Goal: Task Accomplishment & Management: Complete application form

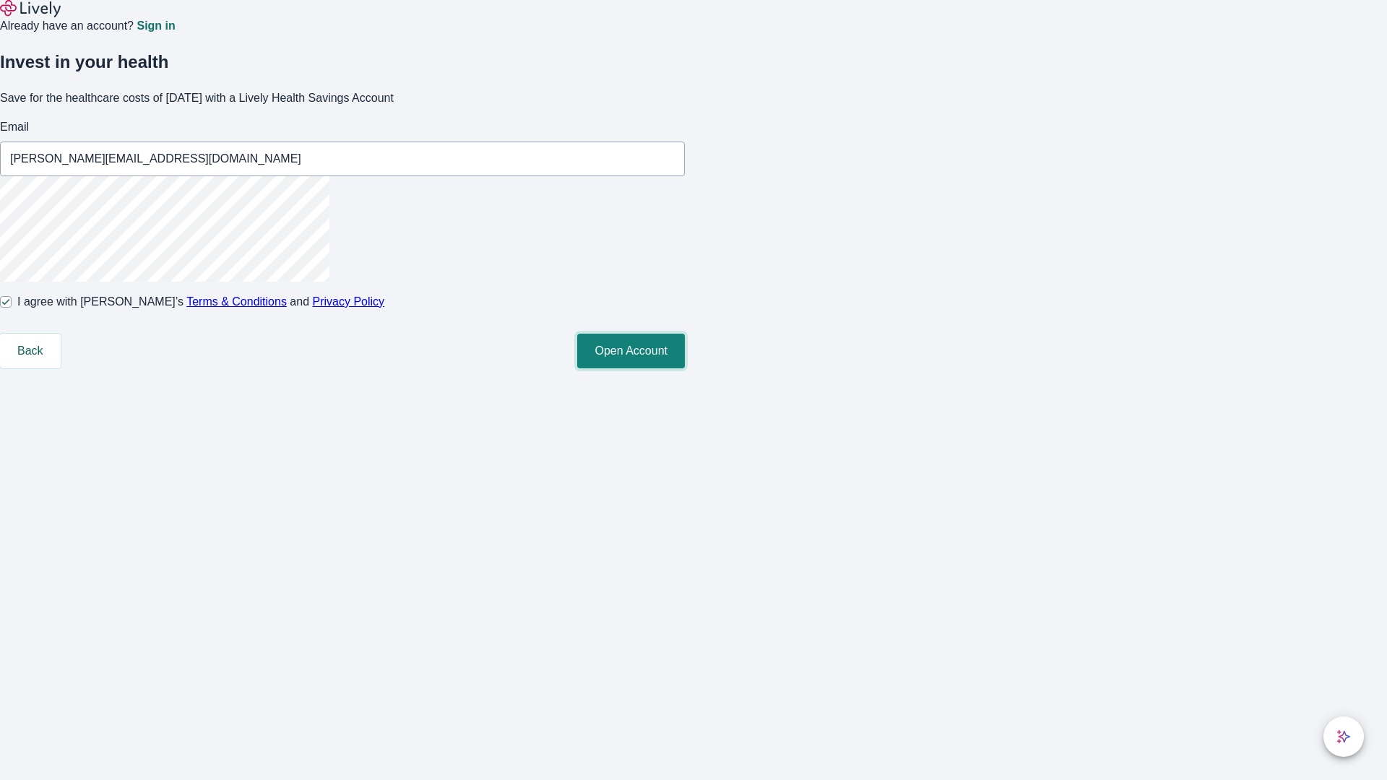
click at [685, 369] on button "Open Account" at bounding box center [631, 351] width 108 height 35
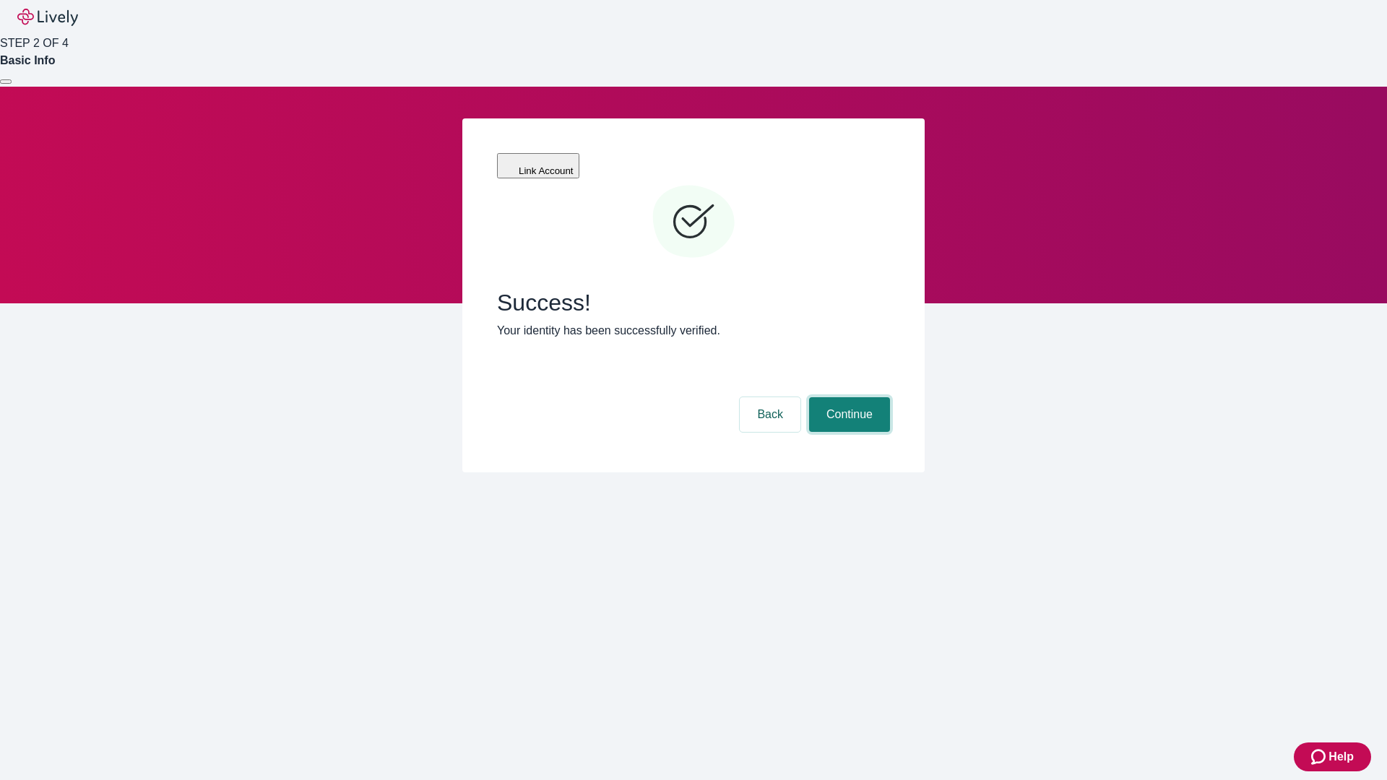
click at [848, 397] on button "Continue" at bounding box center [849, 414] width 81 height 35
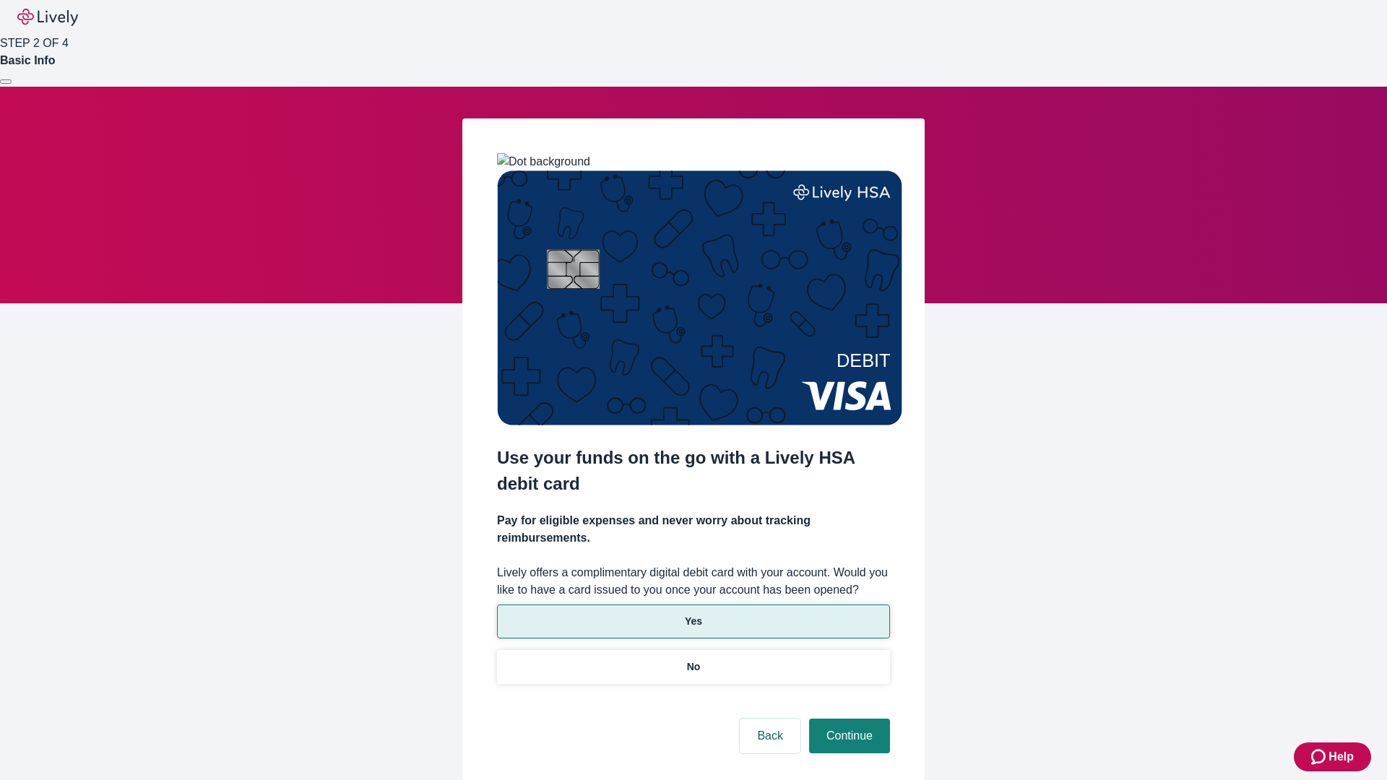
click at [693, 614] on p "Yes" at bounding box center [693, 621] width 17 height 15
click at [848, 719] on button "Continue" at bounding box center [849, 736] width 81 height 35
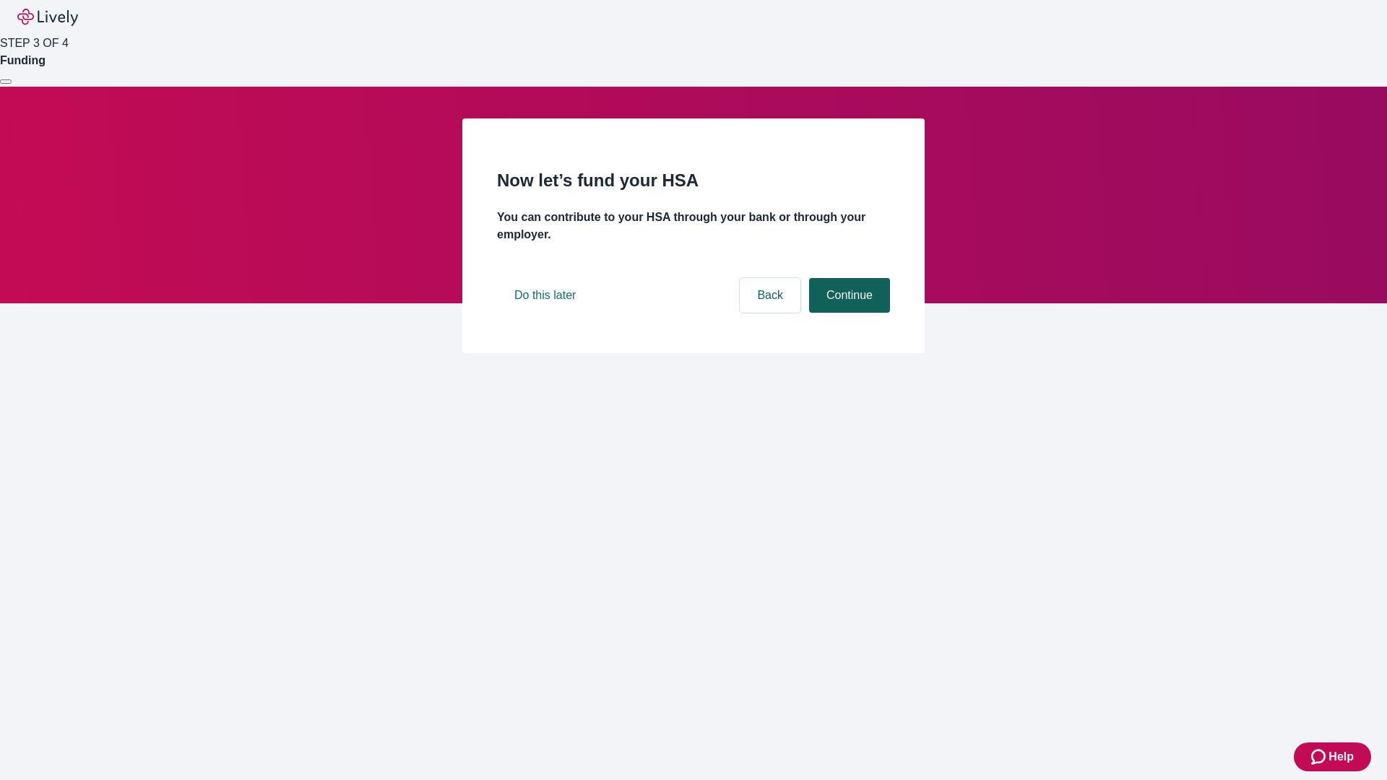
click at [848, 313] on button "Continue" at bounding box center [849, 295] width 81 height 35
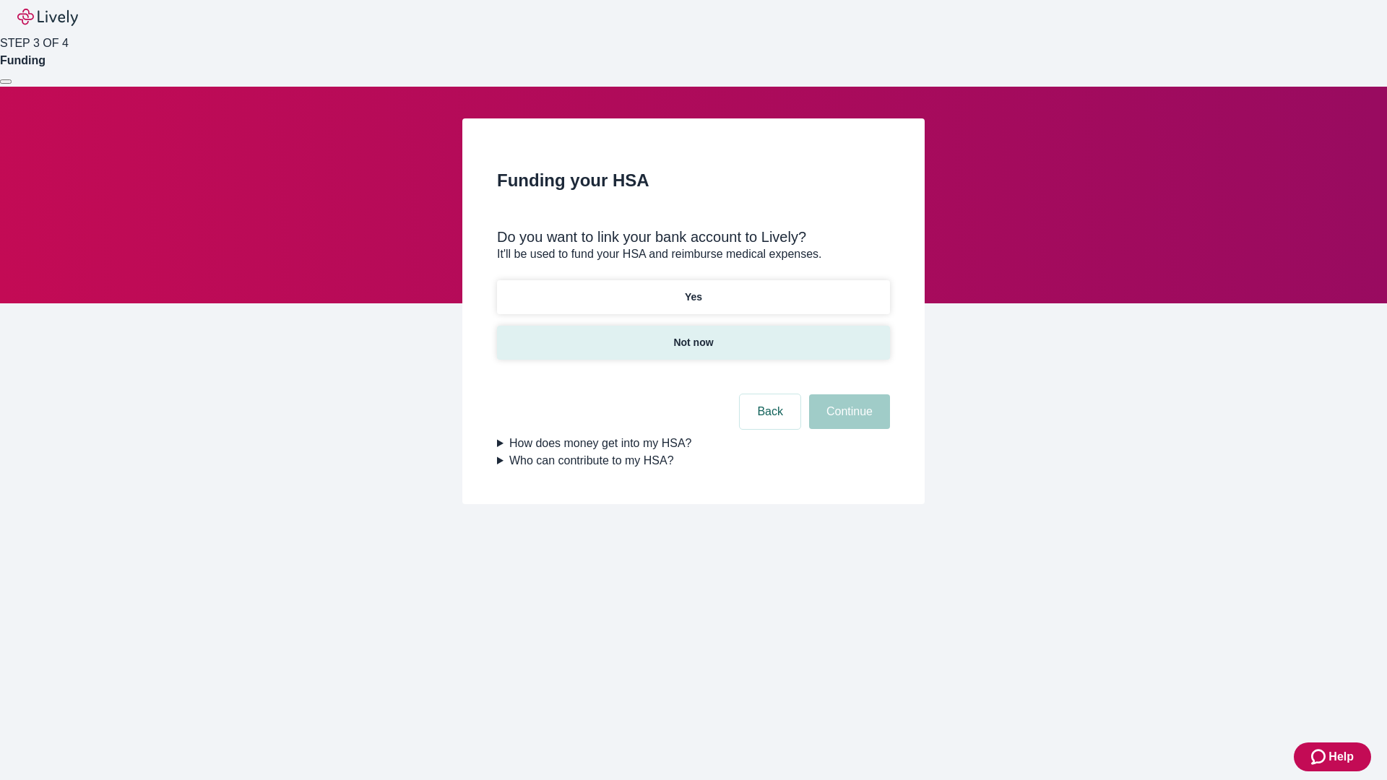
click at [693, 335] on p "Not now" at bounding box center [693, 342] width 40 height 15
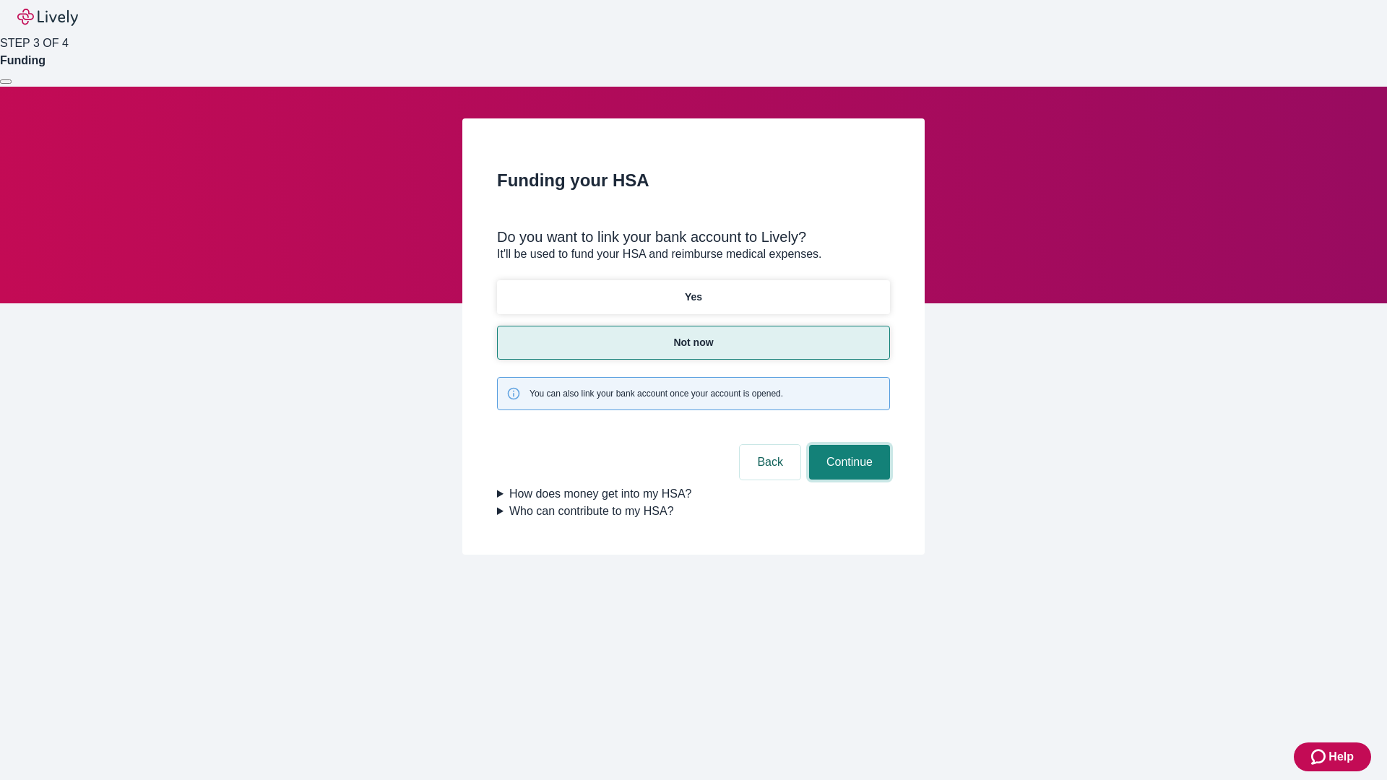
click at [848, 445] on button "Continue" at bounding box center [849, 462] width 81 height 35
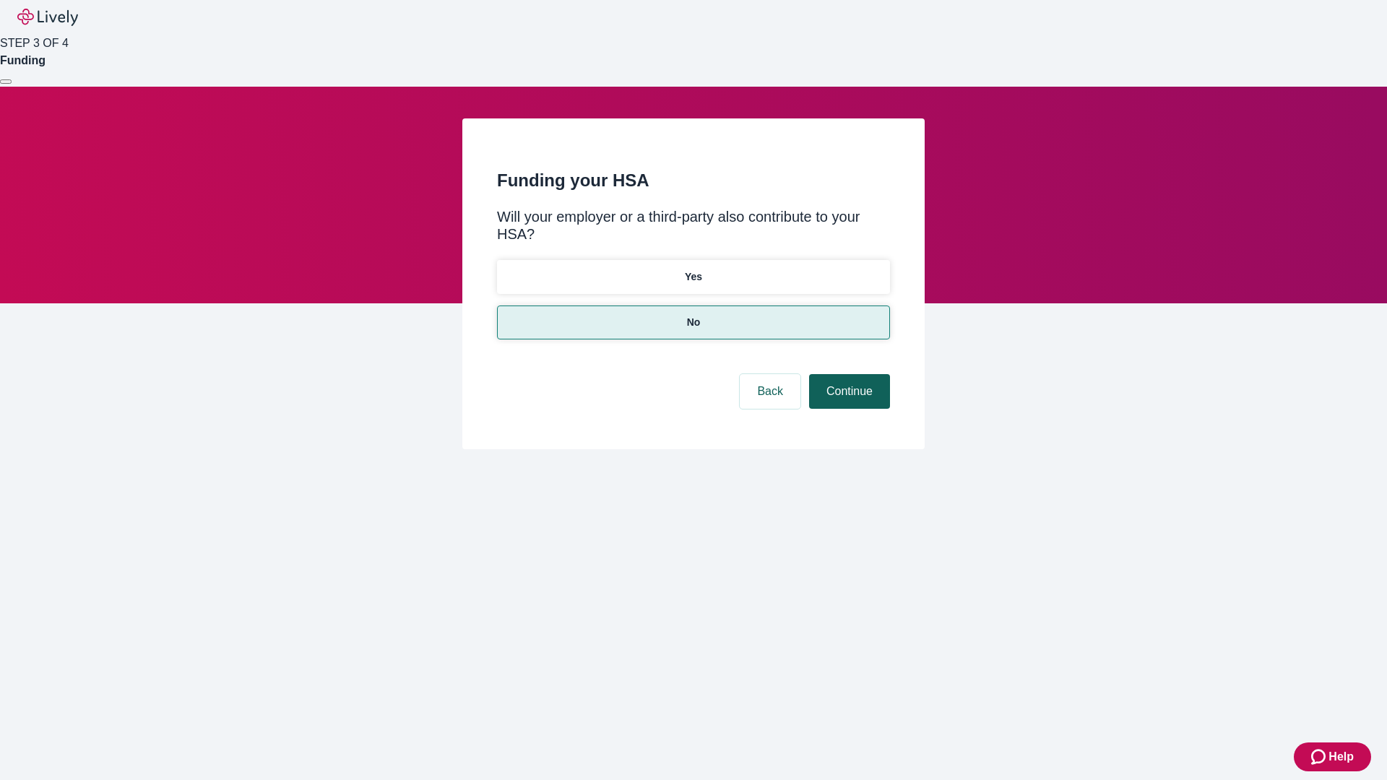
click at [848, 374] on button "Continue" at bounding box center [849, 391] width 81 height 35
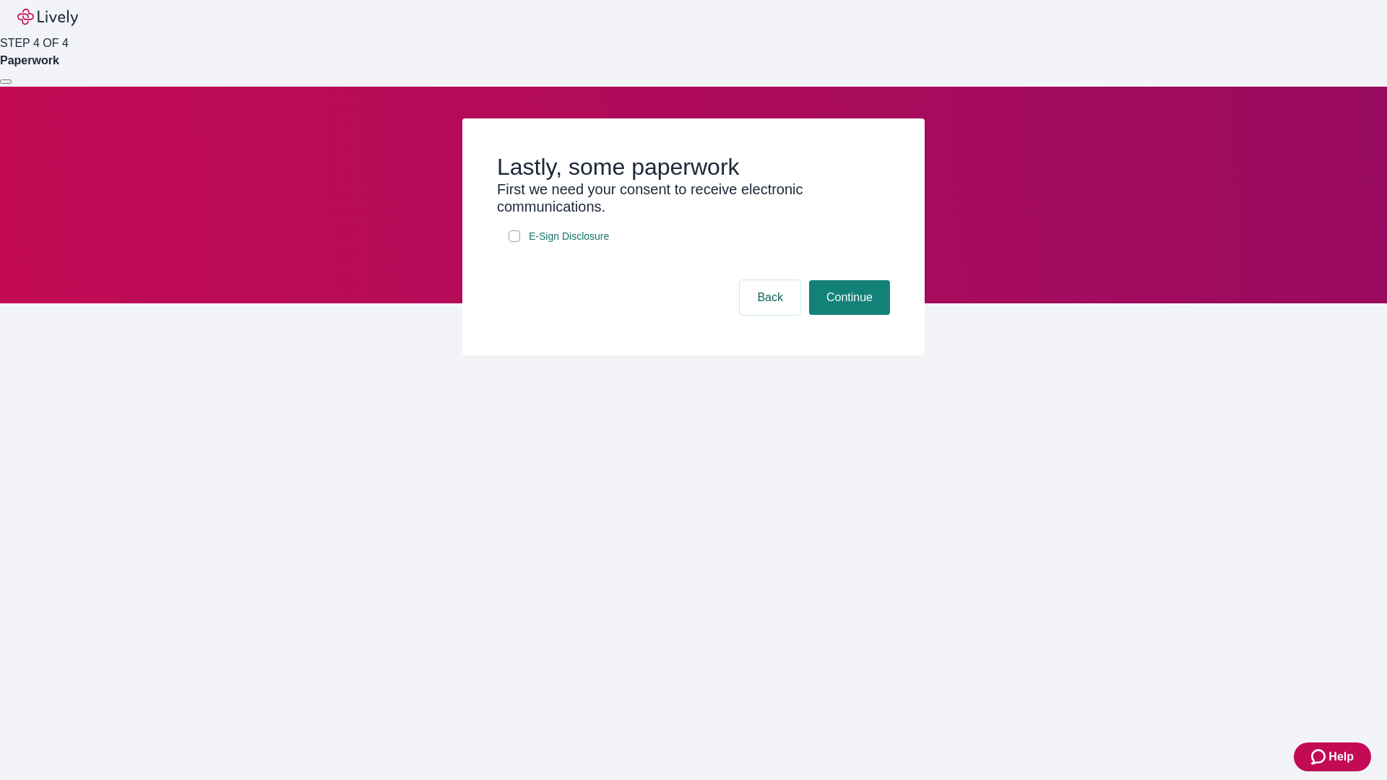
click at [514, 242] on input "E-Sign Disclosure" at bounding box center [515, 236] width 12 height 12
checkbox input "true"
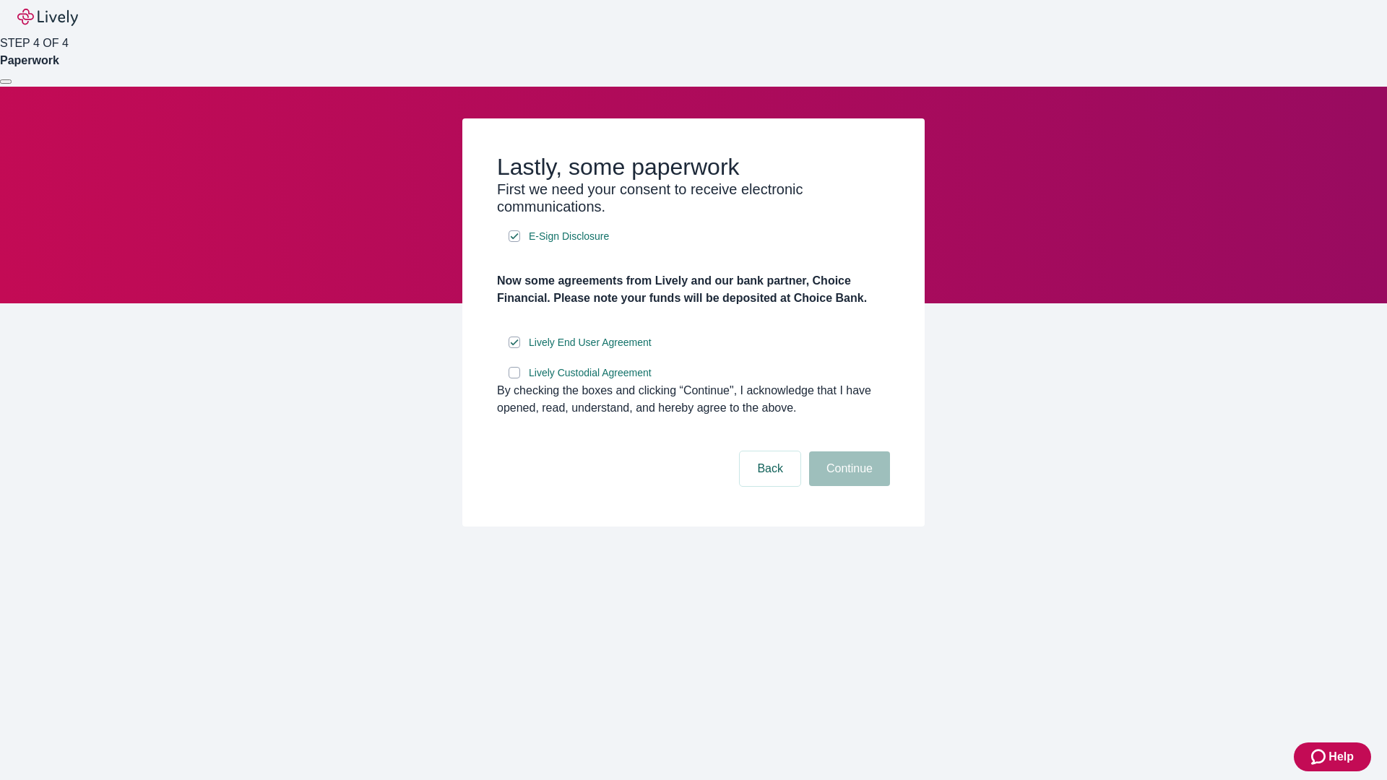
click at [514, 379] on input "Lively Custodial Agreement" at bounding box center [515, 373] width 12 height 12
checkbox input "true"
click at [848, 486] on button "Continue" at bounding box center [849, 469] width 81 height 35
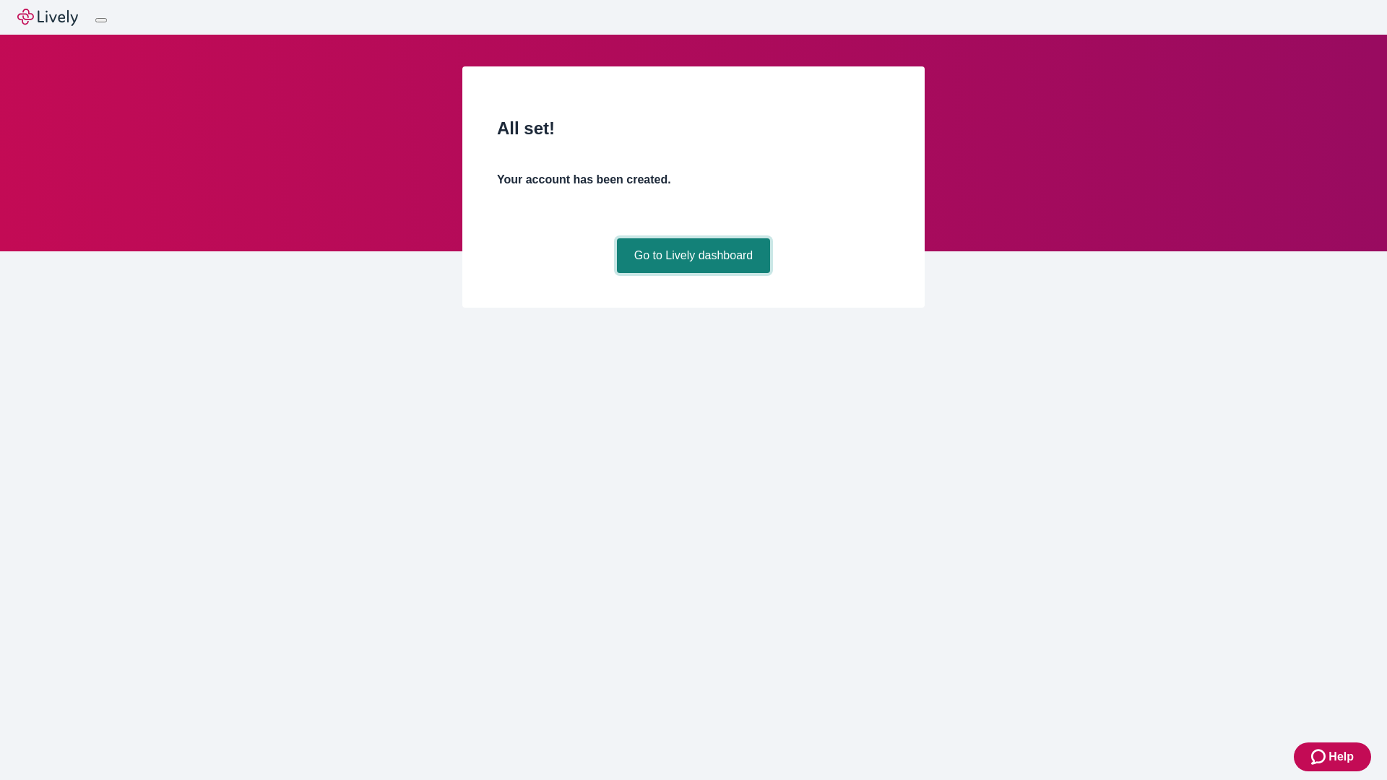
click at [693, 273] on link "Go to Lively dashboard" at bounding box center [694, 255] width 154 height 35
